Goal: Obtain resource: Obtain resource

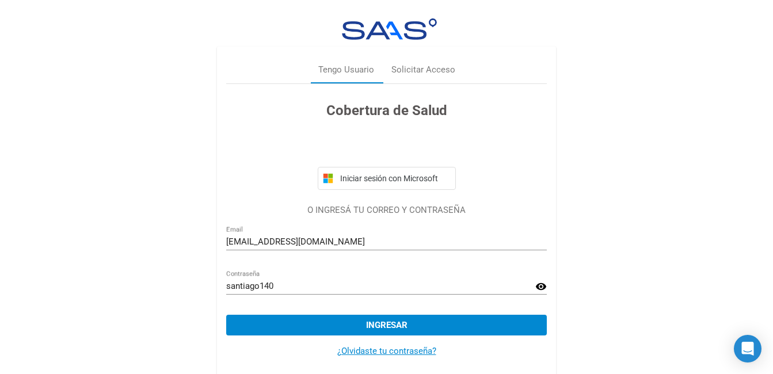
scroll to position [11, 0]
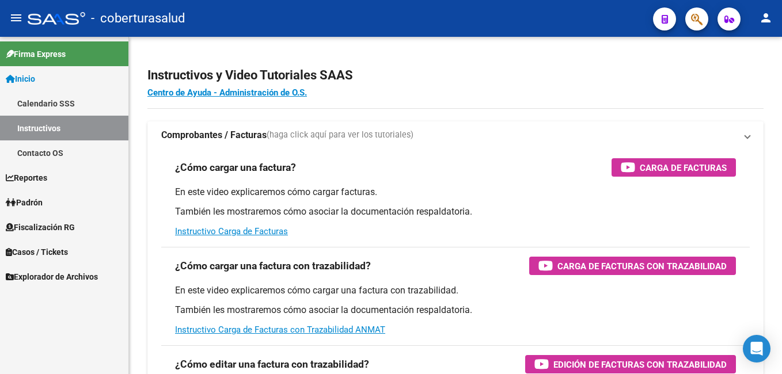
click at [378, 318] on mat-sidenav-content "Instructivos y Video Tutoriales SAAS Centro de Ayuda - Administración de O.S. C…" at bounding box center [455, 205] width 653 height 337
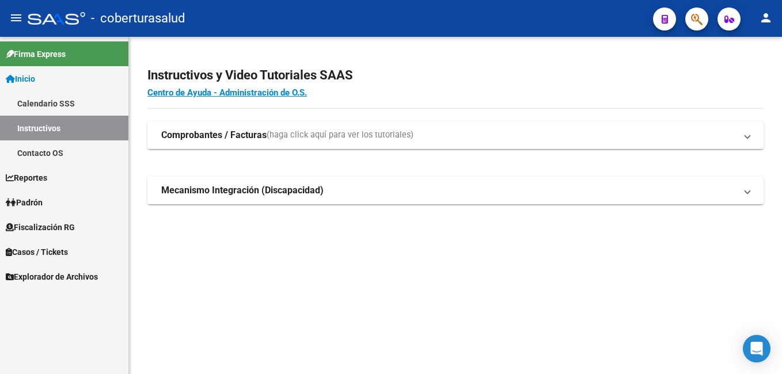
click at [58, 229] on span "Fiscalización RG" at bounding box center [40, 227] width 69 height 13
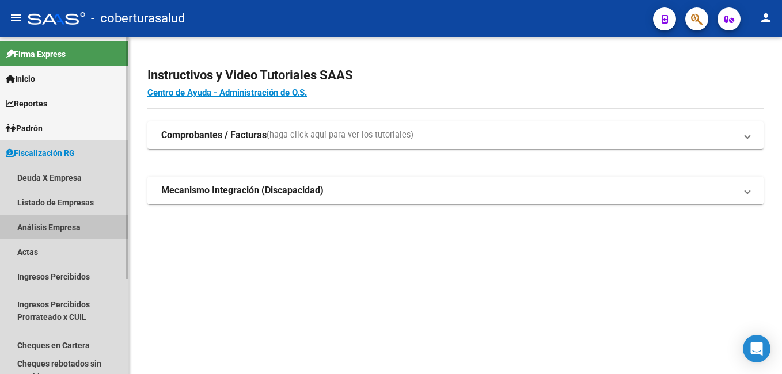
click at [54, 228] on link "Análisis Empresa" at bounding box center [64, 227] width 128 height 25
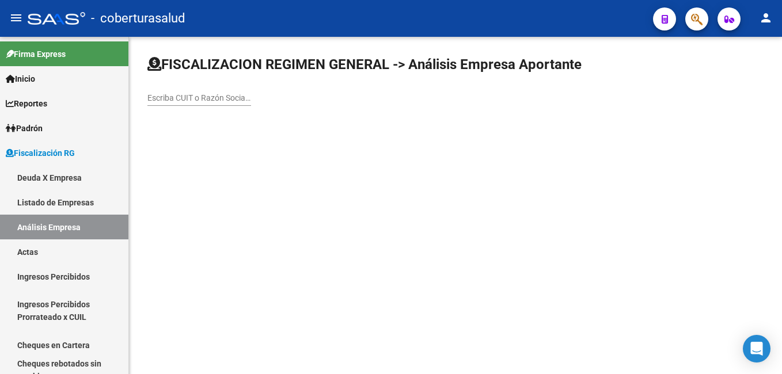
click at [154, 96] on input "Escriba CUIT o Razón Social para buscar" at bounding box center [199, 98] width 104 height 10
paste input "30711329230"
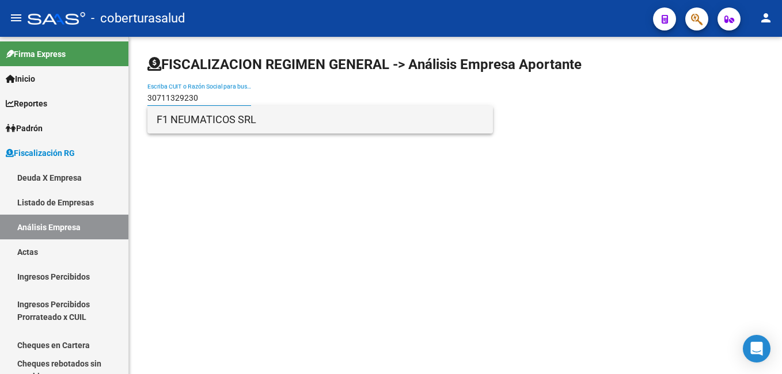
type input "30711329230"
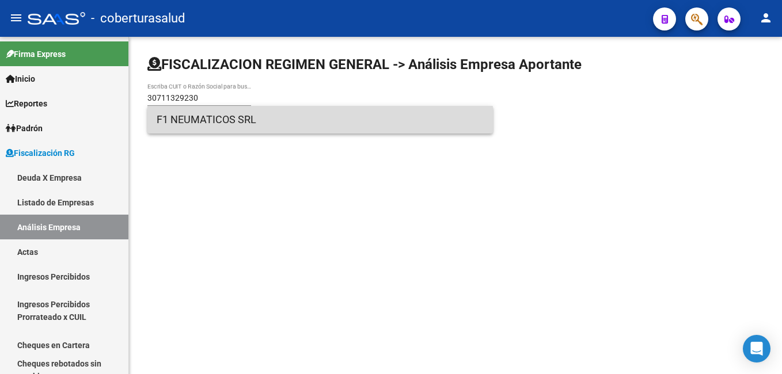
click at [221, 124] on span "F1 NEUMATICOS SRL" at bounding box center [320, 120] width 327 height 28
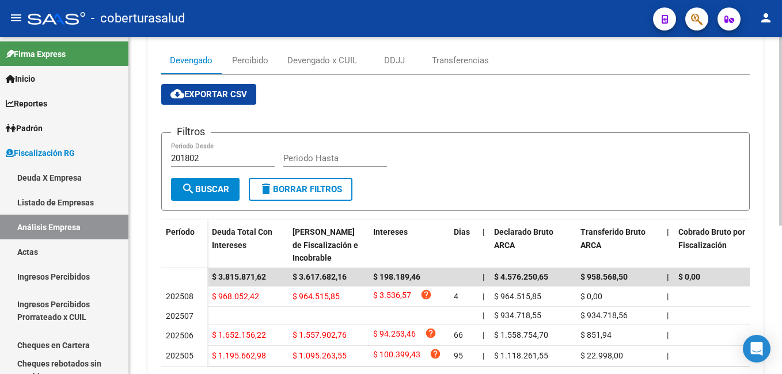
scroll to position [166, 0]
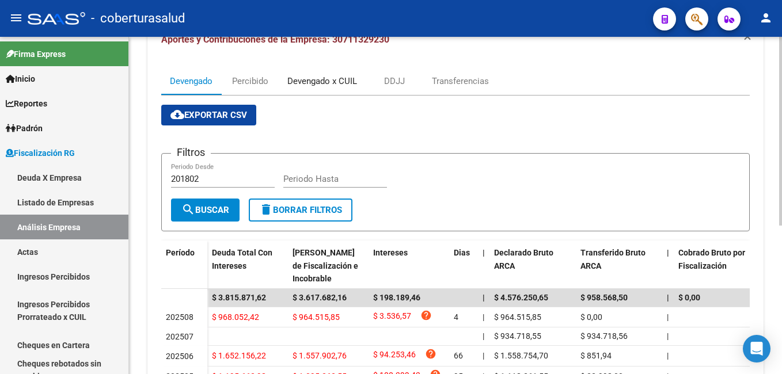
click at [327, 83] on div "Devengado x CUIL" at bounding box center [322, 81] width 70 height 13
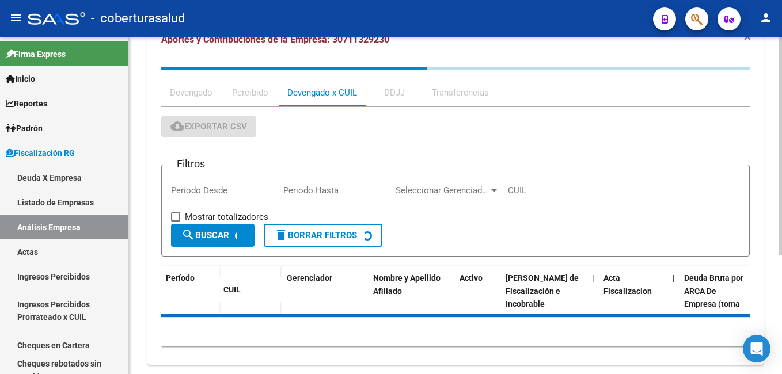
scroll to position [0, 0]
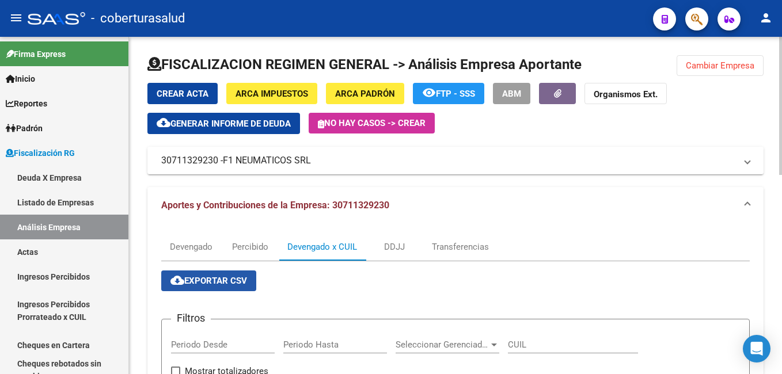
drag, startPoint x: 211, startPoint y: 277, endPoint x: 222, endPoint y: 275, distance: 10.6
click at [213, 277] on span "cloud_download Exportar CSV" at bounding box center [208, 281] width 77 height 10
click at [718, 66] on span "Cambiar Empresa" at bounding box center [720, 65] width 69 height 10
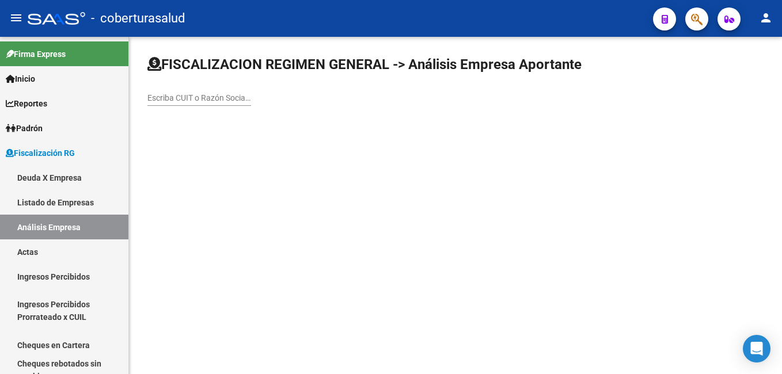
click at [149, 94] on input "Escriba CUIT o Razón Social para buscar" at bounding box center [199, 98] width 104 height 10
paste input "20079482057"
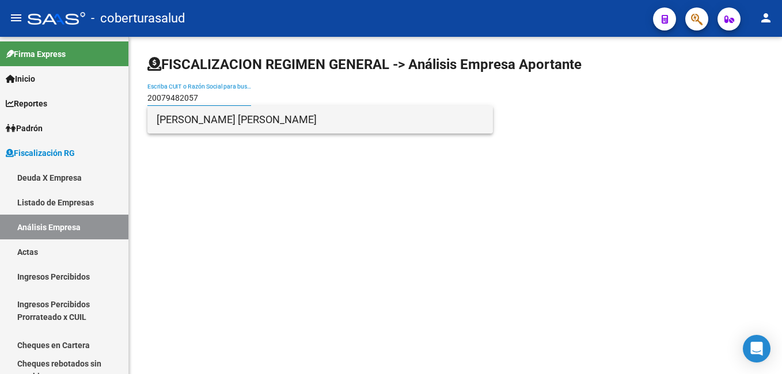
type input "20079482057"
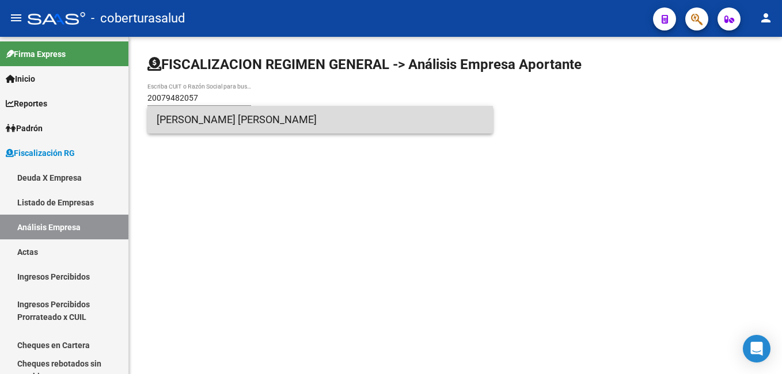
click at [205, 123] on span "[PERSON_NAME] [PERSON_NAME]" at bounding box center [320, 120] width 327 height 28
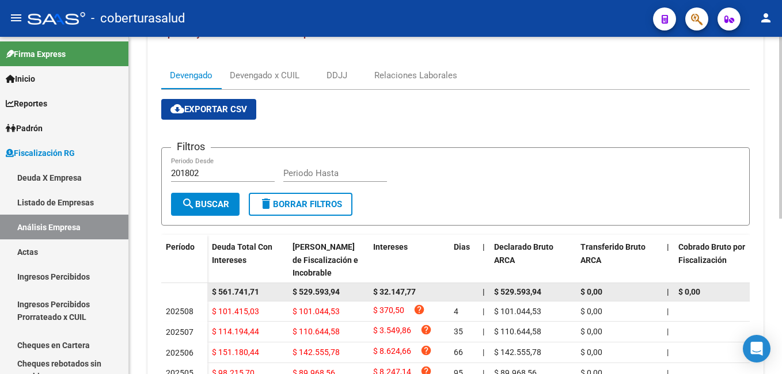
scroll to position [115, 0]
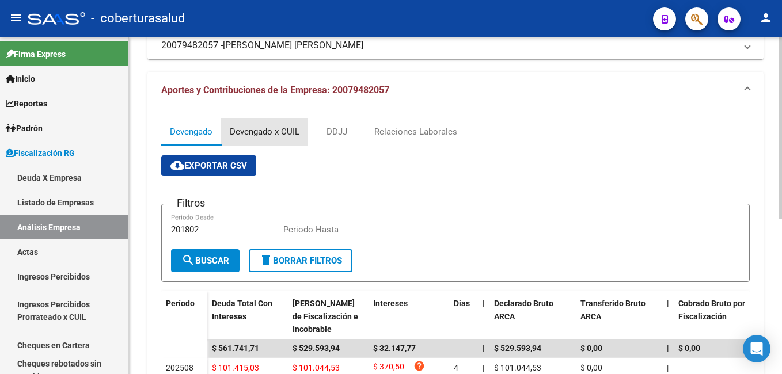
click at [250, 132] on div "Devengado x CUIL" at bounding box center [265, 132] width 70 height 13
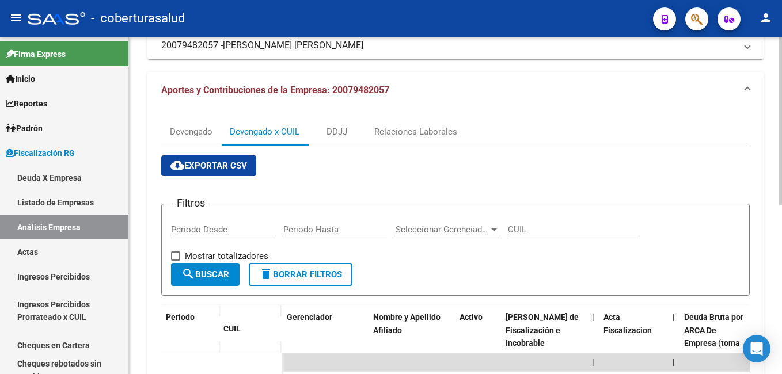
click at [215, 169] on span "cloud_download Exportar CSV" at bounding box center [208, 166] width 77 height 10
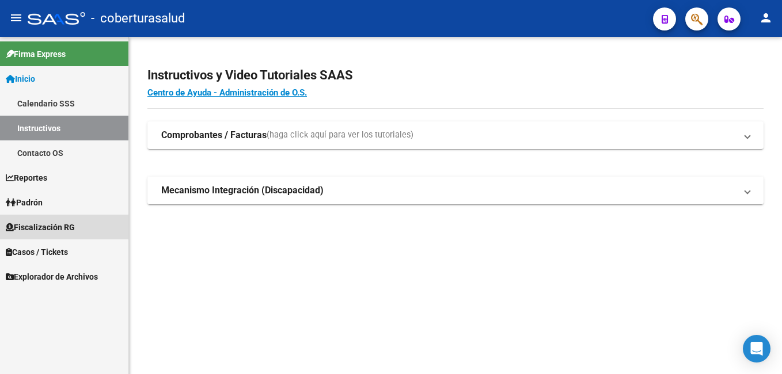
click at [56, 228] on span "Fiscalización RG" at bounding box center [40, 227] width 69 height 13
click at [33, 226] on span "Fiscalización RG" at bounding box center [40, 227] width 69 height 13
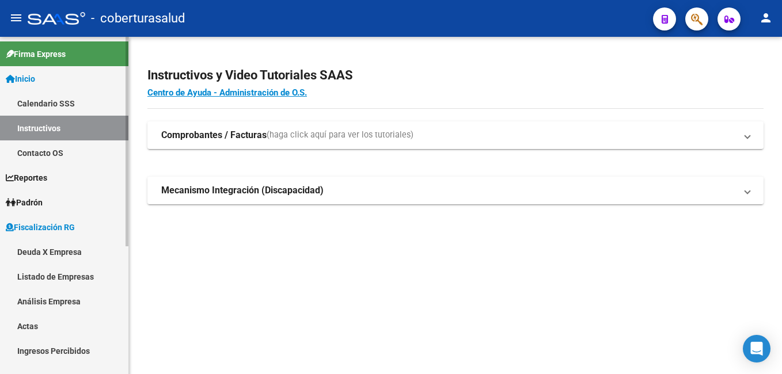
click at [35, 183] on span "Reportes" at bounding box center [26, 178] width 41 height 13
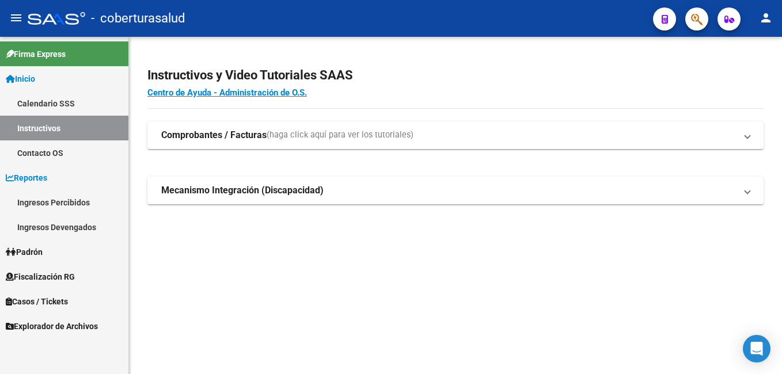
click at [39, 272] on span "Fiscalización RG" at bounding box center [40, 277] width 69 height 13
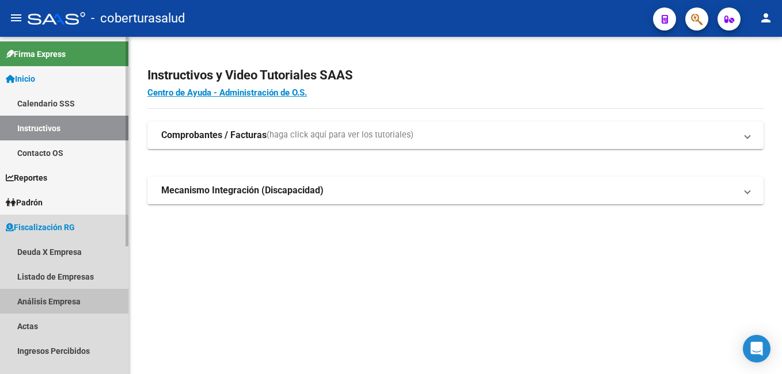
click at [52, 299] on link "Análisis Empresa" at bounding box center [64, 301] width 128 height 25
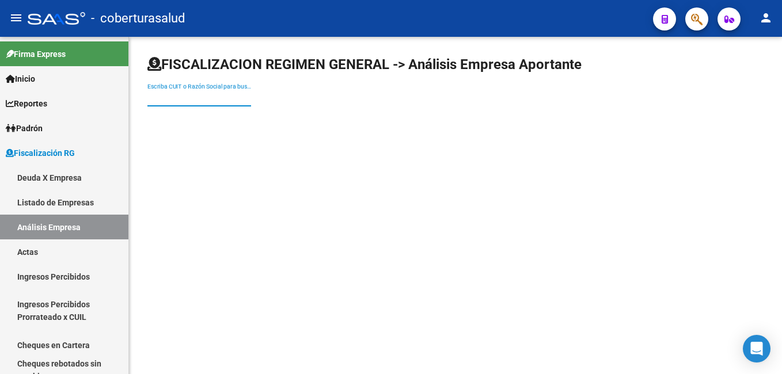
click at [154, 99] on input "Escriba CUIT o Razón Social para buscar" at bounding box center [199, 98] width 104 height 10
paste input "20079482057"
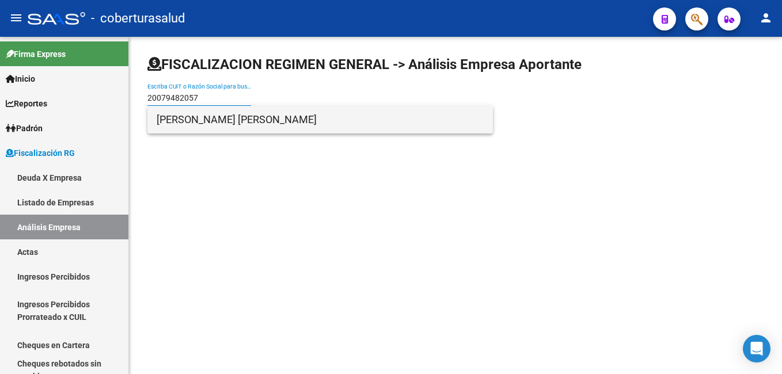
type input "20079482057"
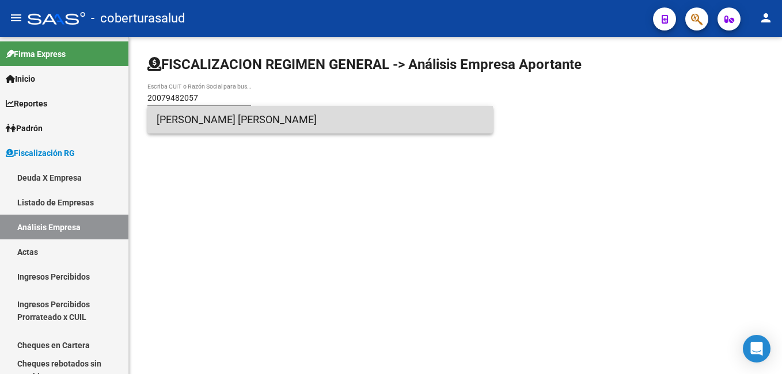
click at [191, 118] on span "[PERSON_NAME] [PERSON_NAME]" at bounding box center [320, 120] width 327 height 28
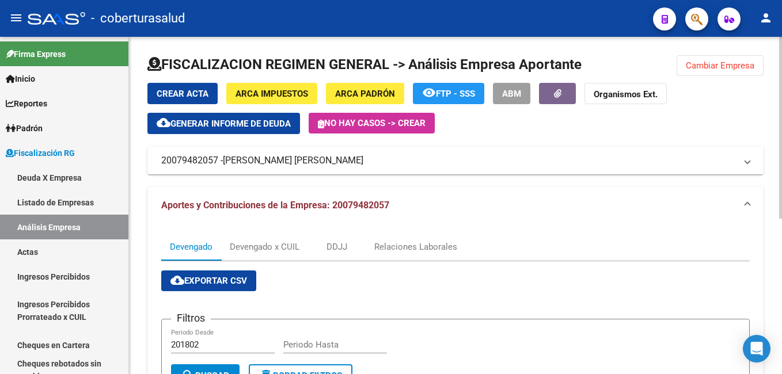
click at [717, 66] on span "Cambiar Empresa" at bounding box center [720, 65] width 69 height 10
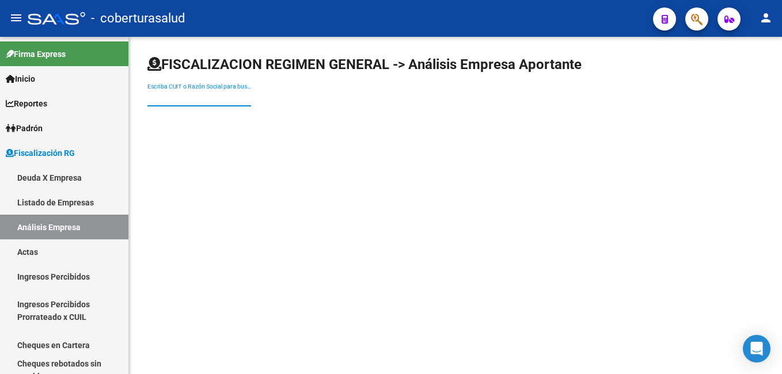
click at [177, 94] on input "Escriba CUIT o Razón Social para buscar" at bounding box center [199, 98] width 104 height 10
paste input "30711445583"
type input "30711445583"
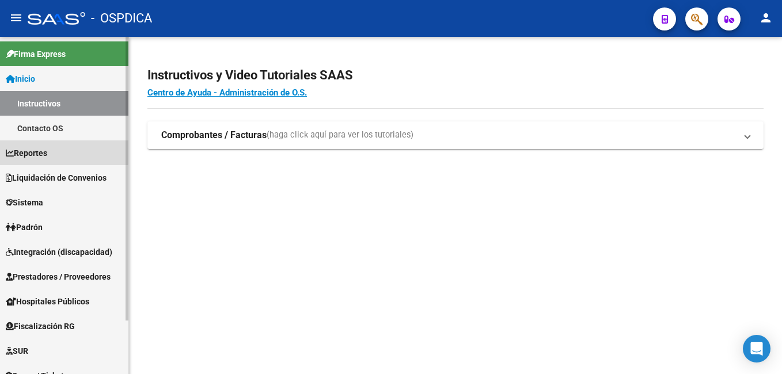
click at [34, 150] on span "Reportes" at bounding box center [26, 153] width 41 height 13
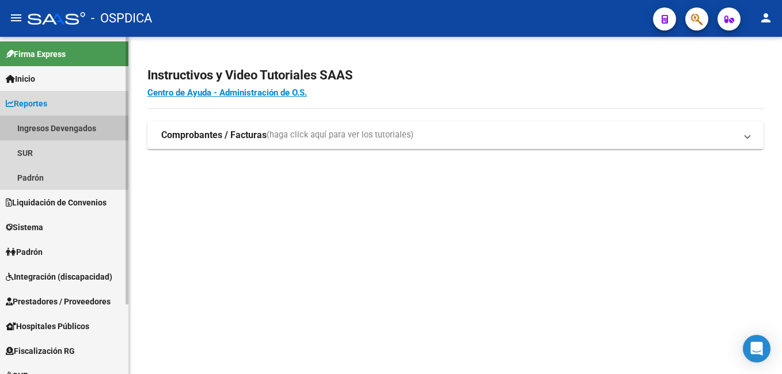
click at [43, 122] on link "Ingresos Devengados" at bounding box center [64, 128] width 128 height 25
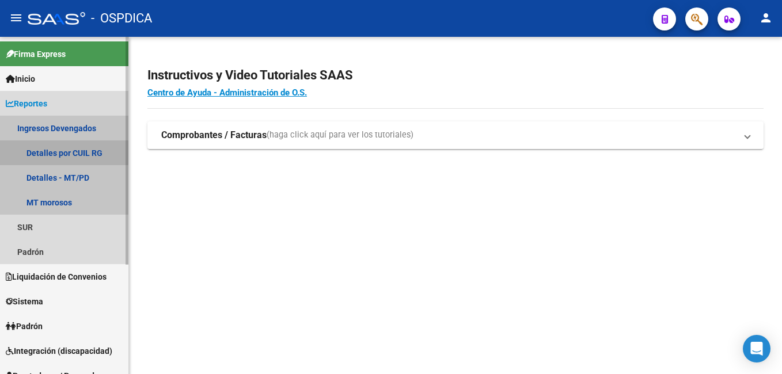
click at [47, 152] on link "Detalles por CUIL RG" at bounding box center [64, 153] width 128 height 25
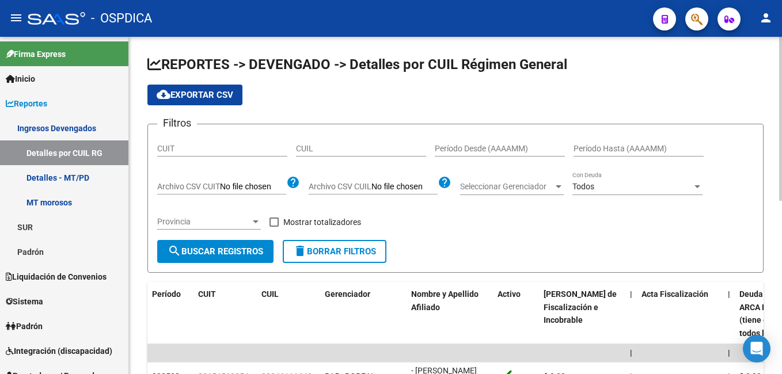
click at [167, 148] on input "CUIT" at bounding box center [222, 149] width 130 height 10
paste input "30-71132923-0"
type input "30-71132923-0"
click at [498, 146] on input "Período Desde (AAAAMM)" at bounding box center [500, 149] width 130 height 10
type input "202507"
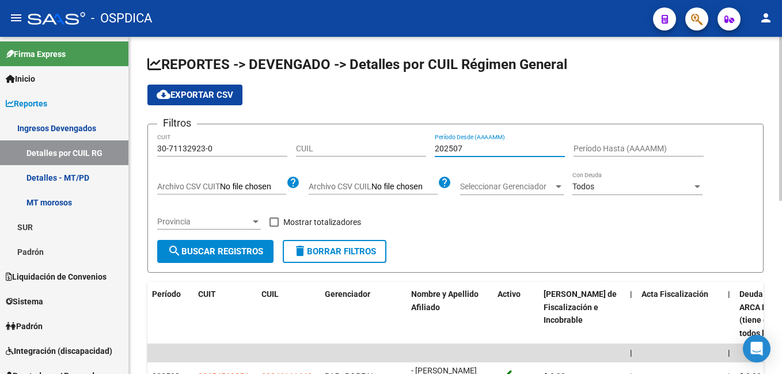
click at [637, 149] on input "Período Hasta (AAAAMM)" at bounding box center [639, 149] width 130 height 10
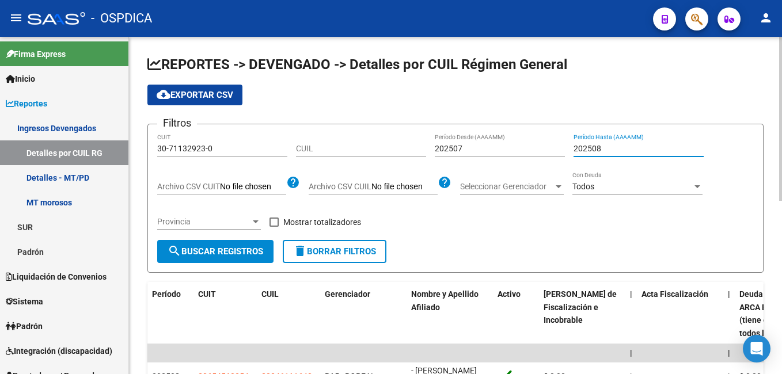
type input "202508"
click at [257, 222] on div at bounding box center [256, 222] width 6 height 3
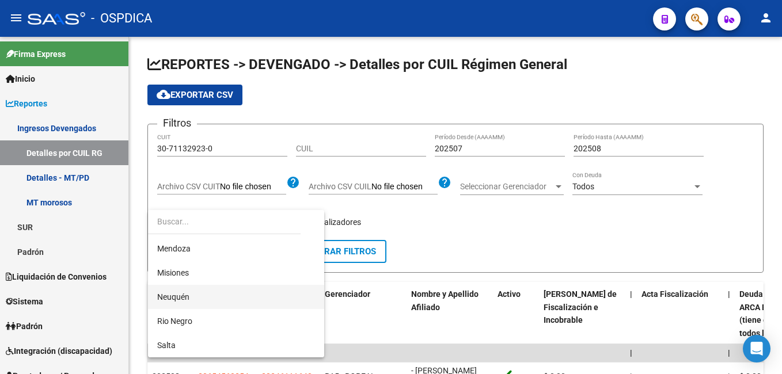
scroll to position [346, 0]
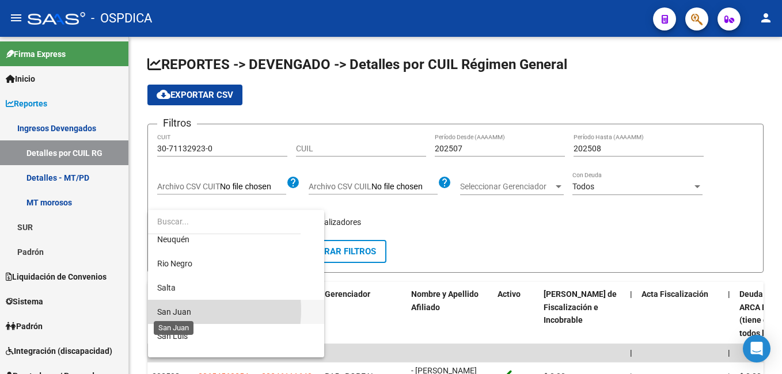
click at [182, 310] on span "San Juan" at bounding box center [174, 312] width 34 height 9
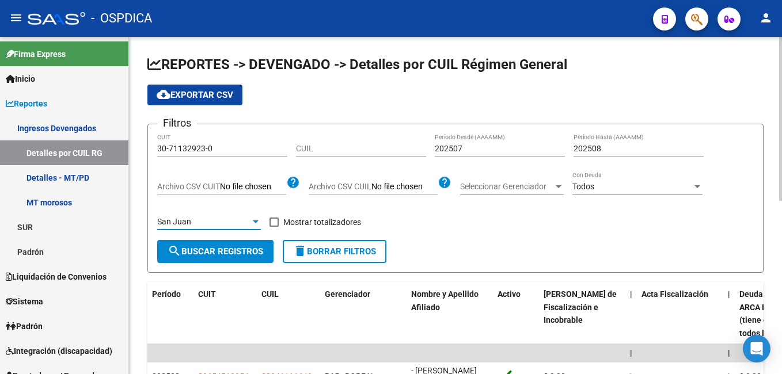
click at [541, 188] on span "Seleccionar Gerenciador" at bounding box center [506, 187] width 93 height 10
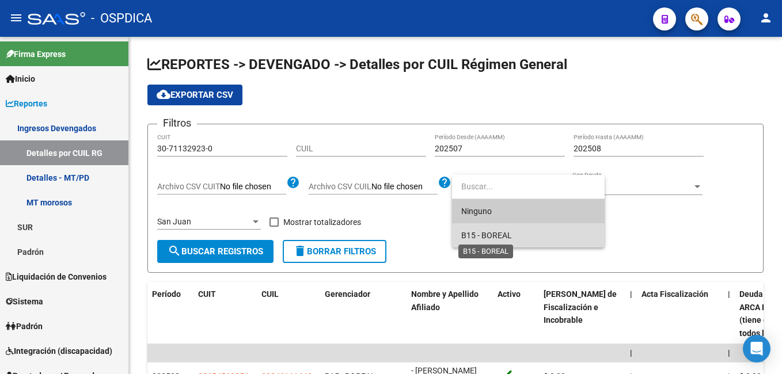
click at [495, 234] on span "B15 - BOREAL" at bounding box center [486, 235] width 51 height 9
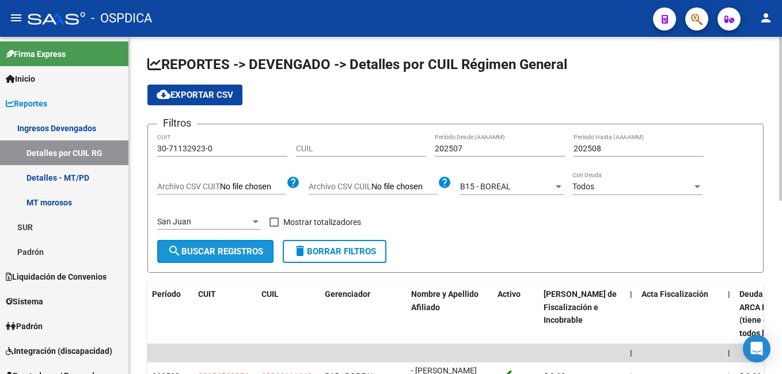
click at [209, 253] on span "search Buscar Registros" at bounding box center [216, 251] width 96 height 10
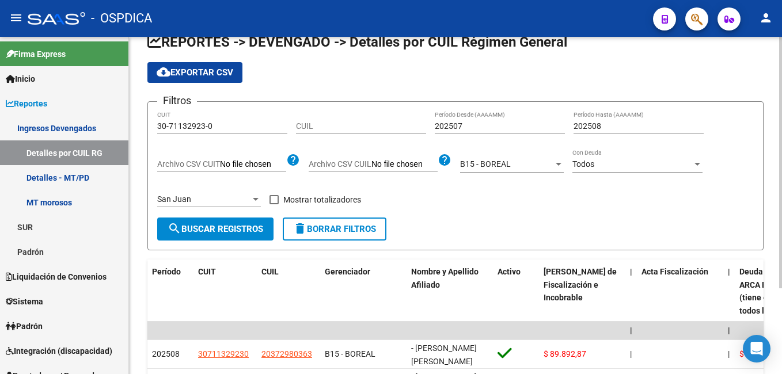
scroll to position [0, 0]
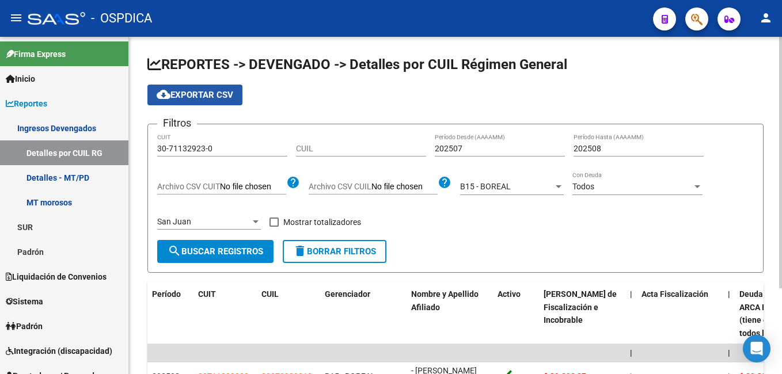
click at [204, 95] on span "cloud_download Exportar CSV" at bounding box center [195, 95] width 77 height 10
drag, startPoint x: 240, startPoint y: 141, endPoint x: 179, endPoint y: 142, distance: 61.0
click at [140, 152] on div "REPORTES -> DEVENGADO -> Detalles por CUIL Régimen General cloud_download Expor…" at bounding box center [455, 263] width 653 height 453
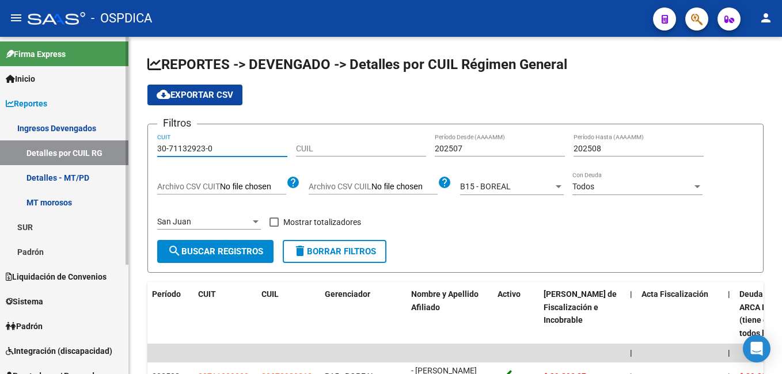
drag, startPoint x: 215, startPoint y: 149, endPoint x: 104, endPoint y: 147, distance: 111.1
click at [104, 149] on mat-sidenav-container "Firma Express Inicio Instructivos Contacto OS Reportes Ingresos Devengados Deta…" at bounding box center [391, 205] width 782 height 337
paste input "44558-3"
type input "30-71144558-3"
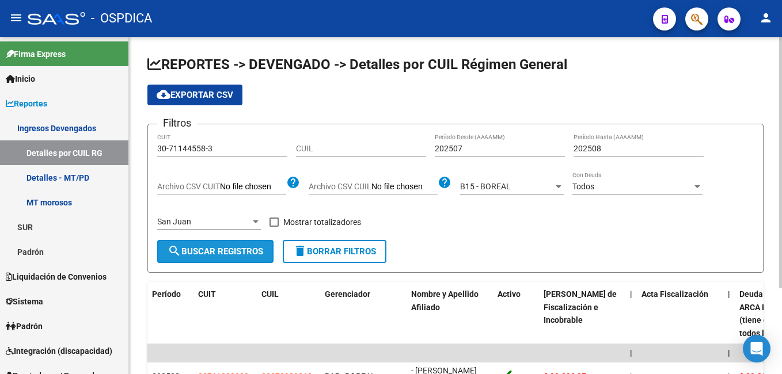
click at [202, 253] on span "search Buscar Registros" at bounding box center [216, 251] width 96 height 10
